Goal: Information Seeking & Learning: Check status

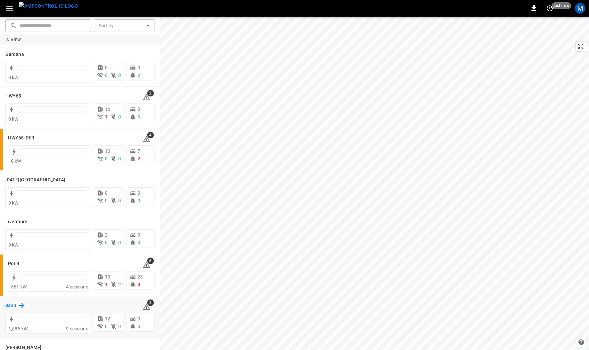
click at [12, 304] on h6 "SanB" at bounding box center [10, 305] width 11 height 7
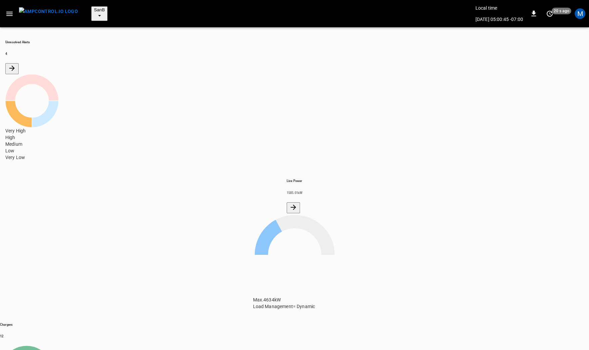
click at [10, 10] on icon "button" at bounding box center [9, 14] width 8 height 8
drag, startPoint x: 27, startPoint y: 118, endPoint x: 116, endPoint y: 121, distance: 89.3
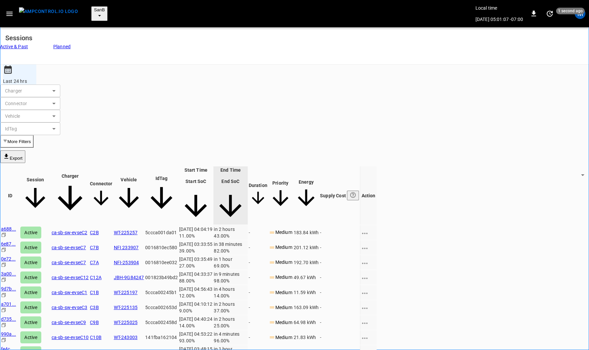
click at [11, 12] on icon "button" at bounding box center [9, 14] width 6 height 4
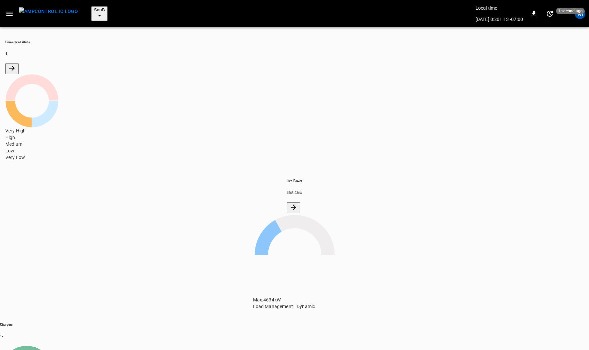
click at [6, 10] on icon "button" at bounding box center [9, 14] width 8 height 8
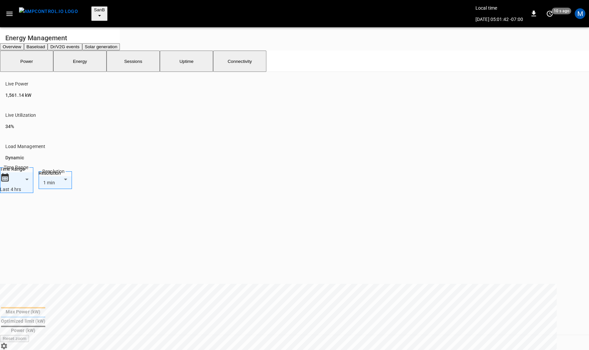
click at [84, 62] on button "Energy" at bounding box center [79, 61] width 53 height 21
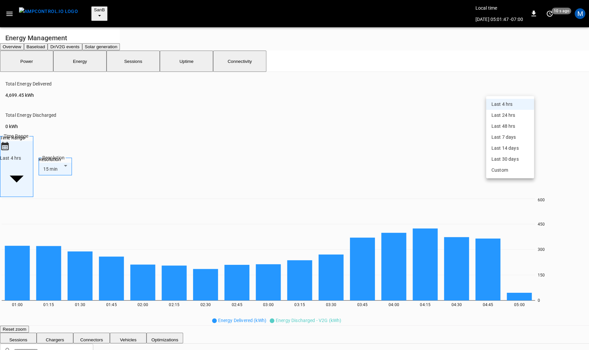
click at [516, 159] on li "Last 30 days" at bounding box center [510, 159] width 48 height 11
type input "**********"
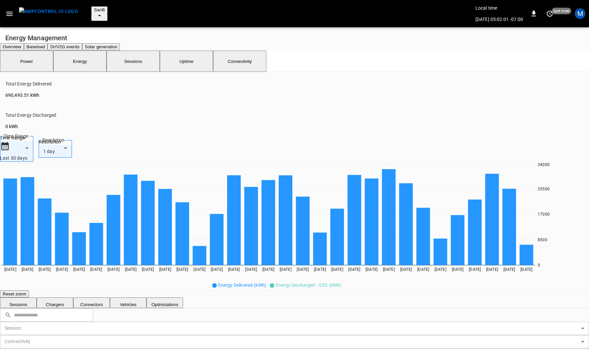
click at [26, 99] on h6 "690,493.51 kWh" at bounding box center [286, 95] width 562 height 7
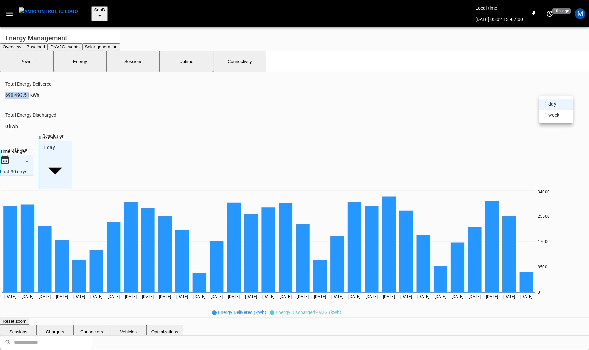
click at [551, 115] on li "1 week" at bounding box center [555, 115] width 33 height 11
type input "**"
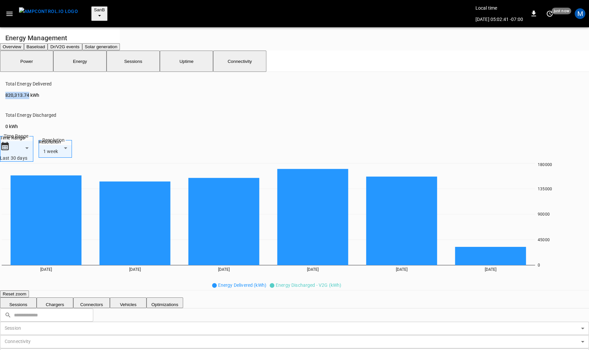
click at [94, 7] on span "SanB" at bounding box center [99, 9] width 11 height 5
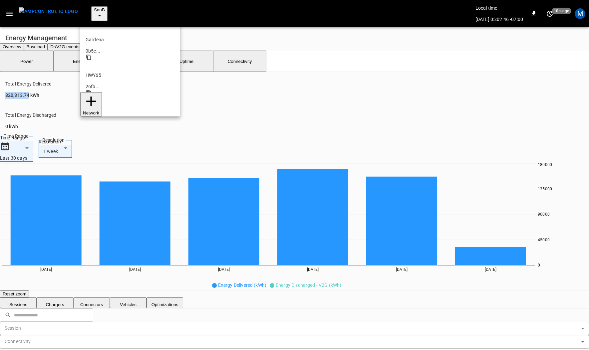
scroll to position [1, 0]
click at [107, 107] on p "HWY65-DER" at bounding box center [130, 110] width 89 height 7
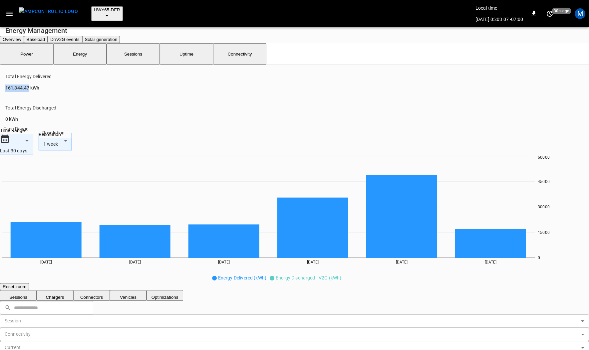
scroll to position [0, 0]
